Goal: Register for event/course

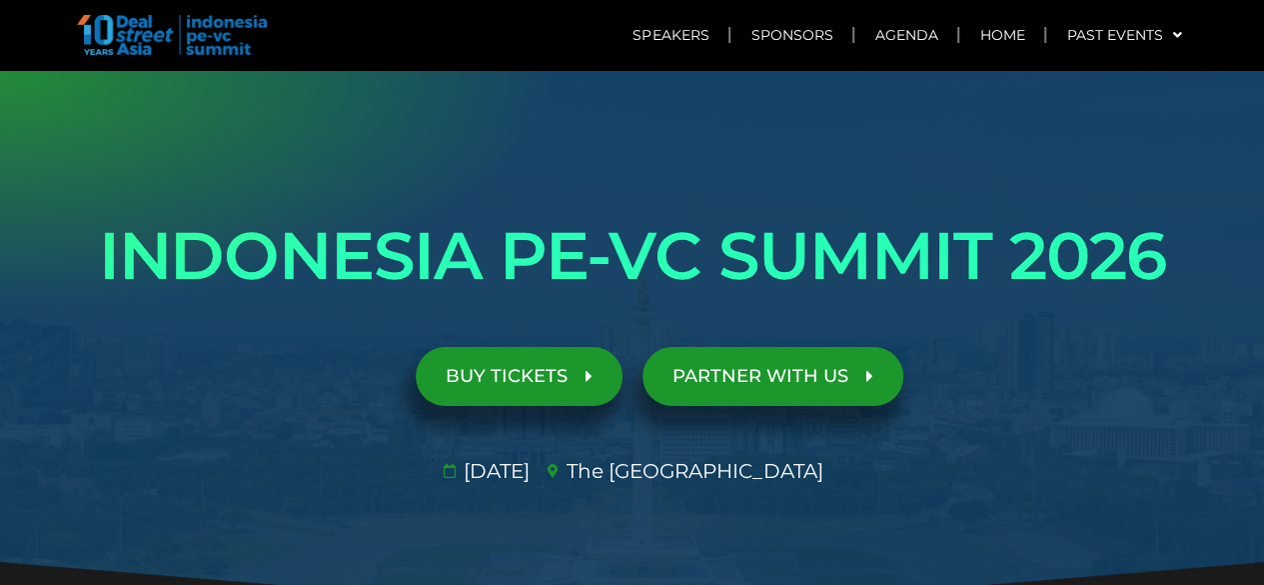
click at [500, 389] on link "BUY TICKETS" at bounding box center [519, 376] width 207 height 59
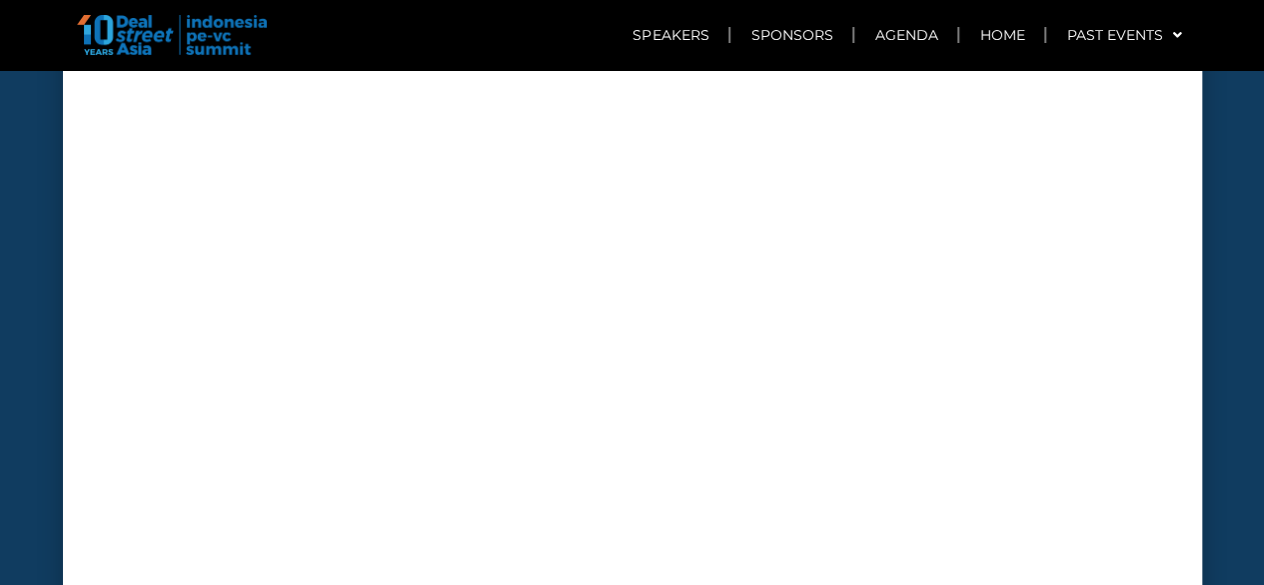
scroll to position [7380, 0]
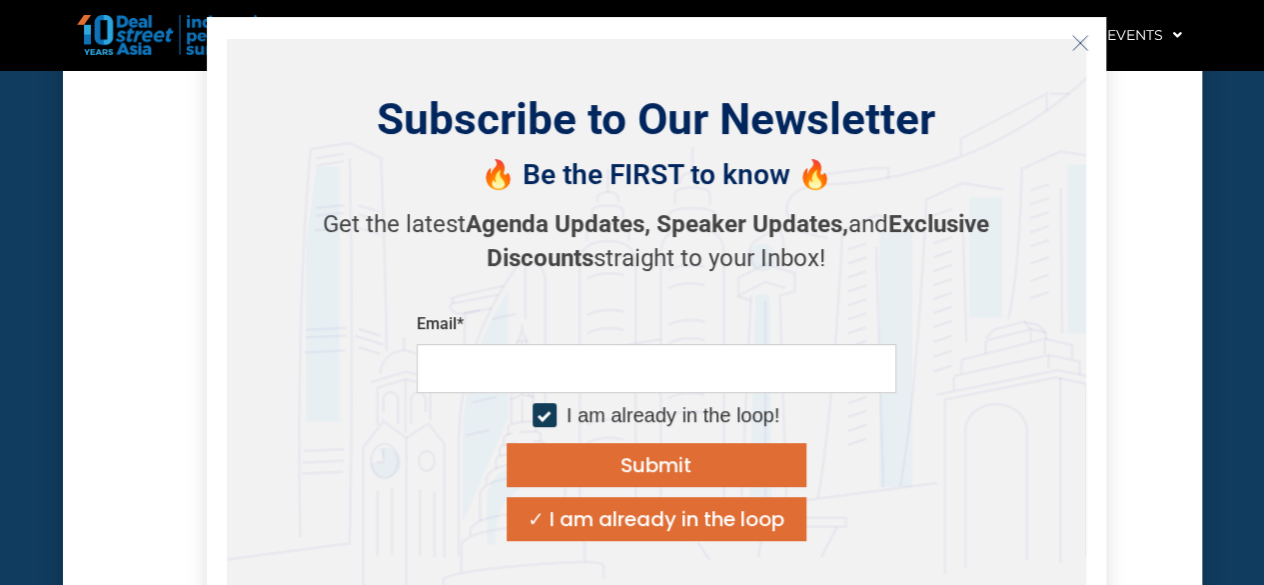
click at [1062, 51] on div "Subscribe to Our Newsletter 🔥 Be the FIRST to know 🔥 Get the latest Agenda Upda…" at bounding box center [657, 317] width 860 height 556
click at [1076, 42] on icon "Close" at bounding box center [1080, 43] width 18 height 18
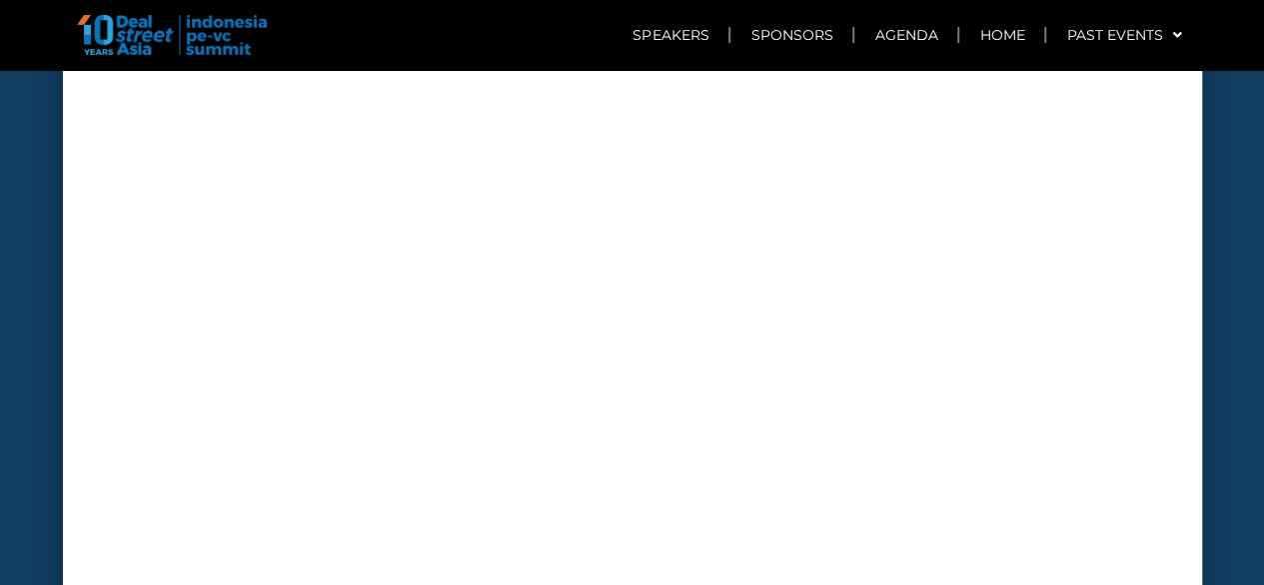
scroll to position [7280, 0]
drag, startPoint x: 1083, startPoint y: 336, endPoint x: 960, endPoint y: 280, distance: 135.1
click at [1082, 335] on div at bounding box center [632, 398] width 1099 height 611
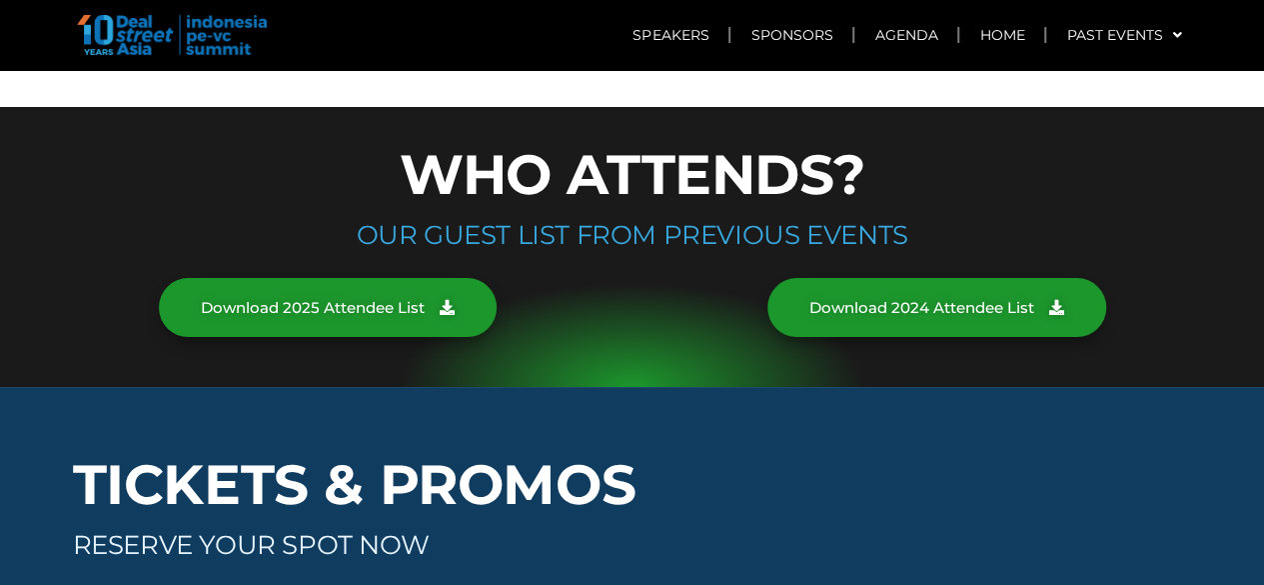
scroll to position [7719, 0]
